Goal: Task Accomplishment & Management: Use online tool/utility

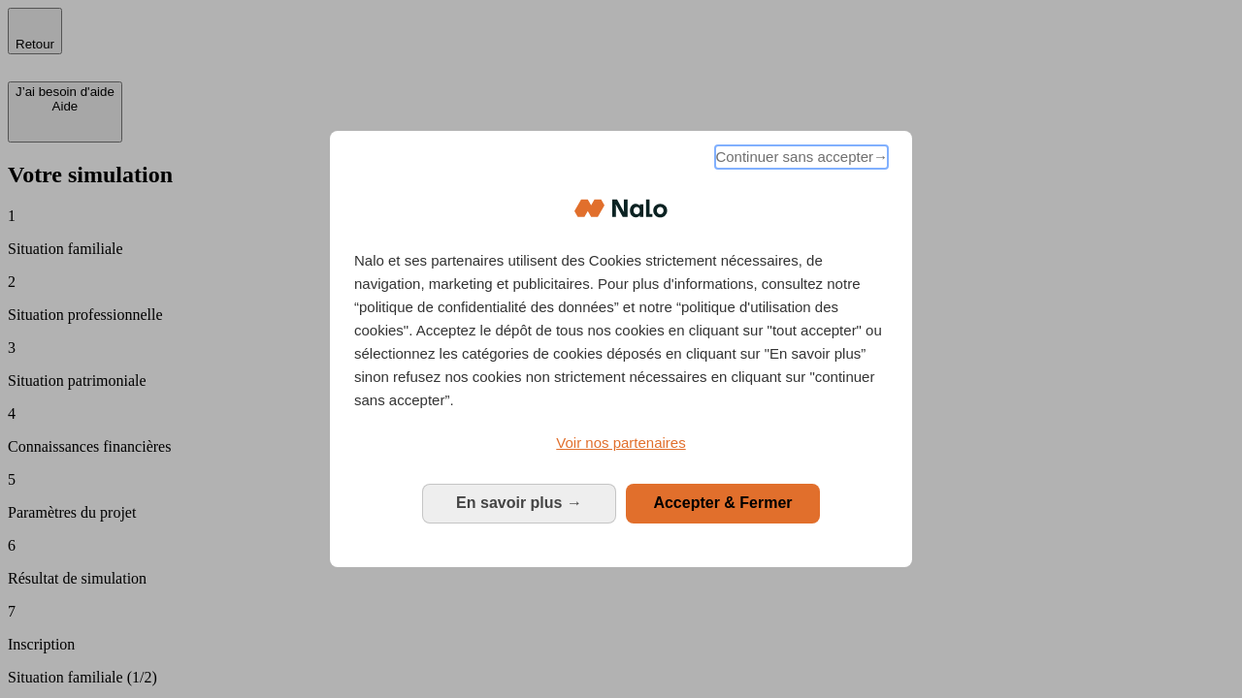
click at [799, 160] on span "Continuer sans accepter →" at bounding box center [801, 157] width 173 height 23
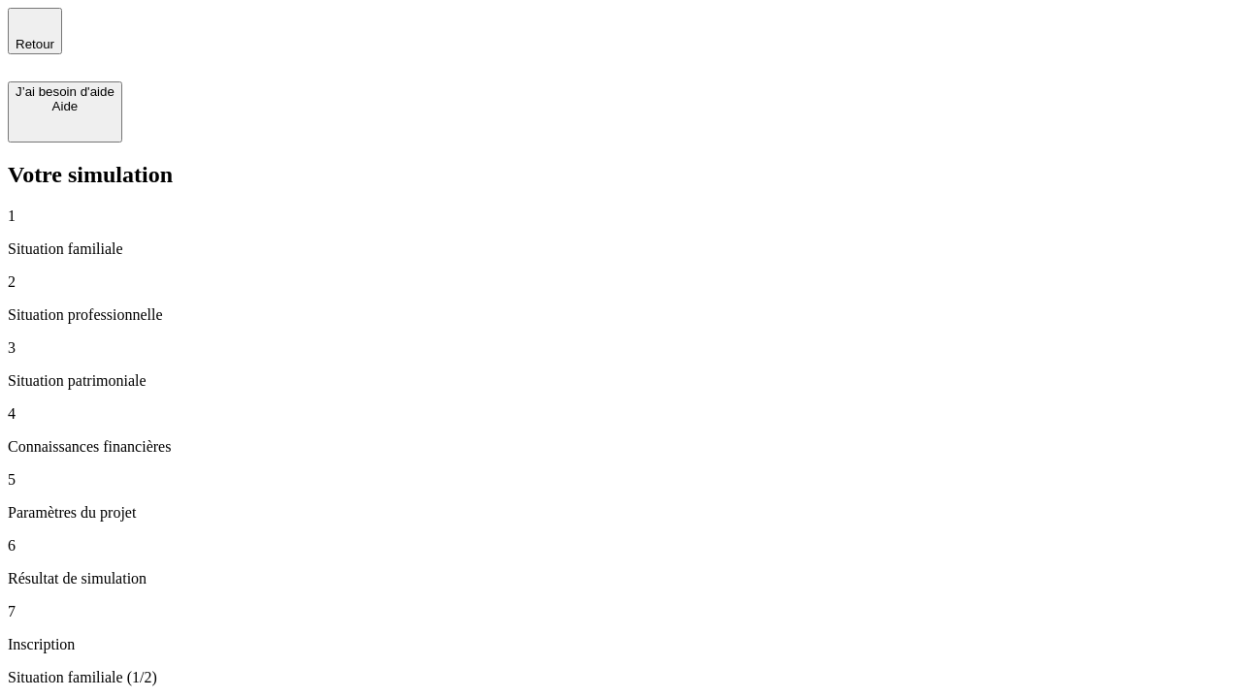
type input "30 000"
